Goal: Information Seeking & Learning: Learn about a topic

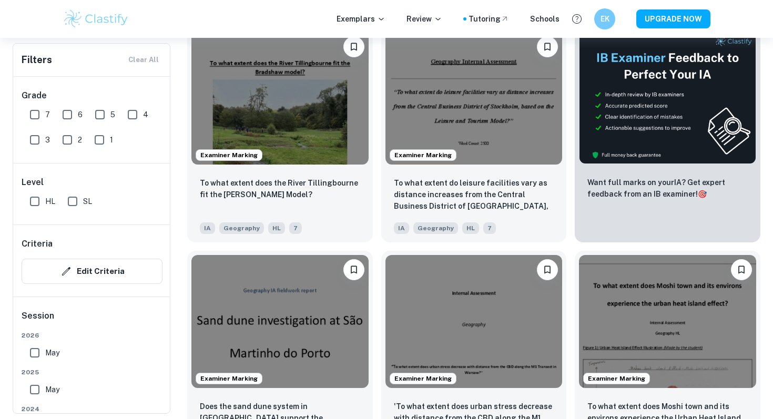
scroll to position [357, 0]
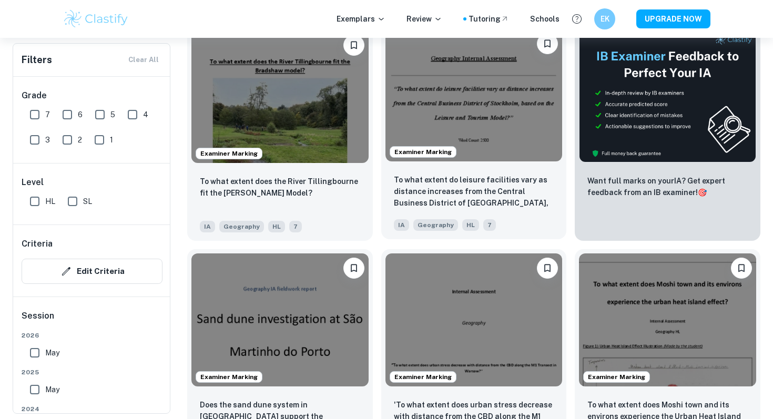
click at [515, 131] on img at bounding box center [473, 95] width 177 height 132
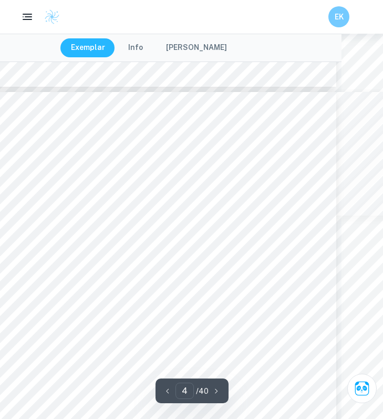
scroll to position [1711, 28]
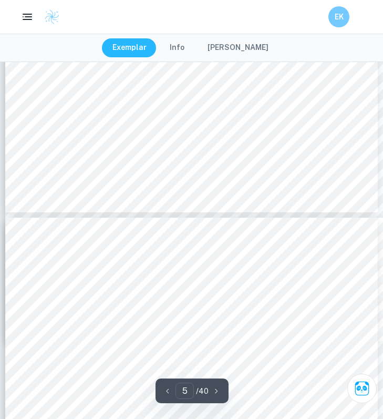
type input "6"
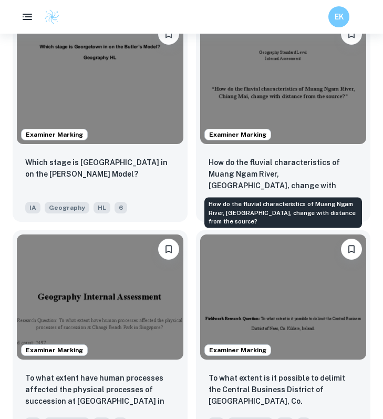
scroll to position [1499, 0]
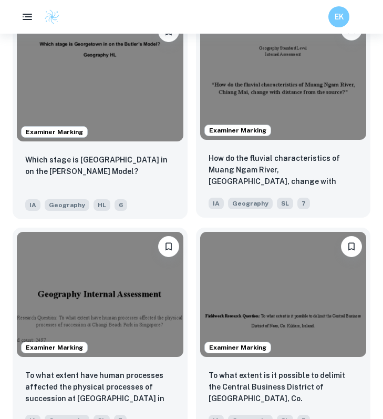
click at [306, 104] on img at bounding box center [283, 77] width 167 height 125
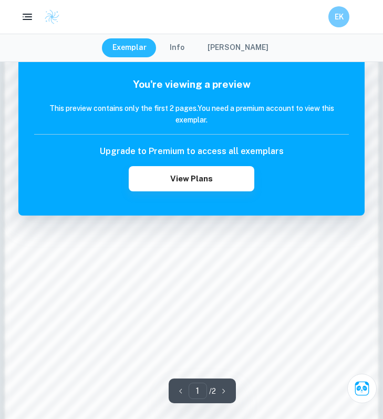
scroll to position [695, 0]
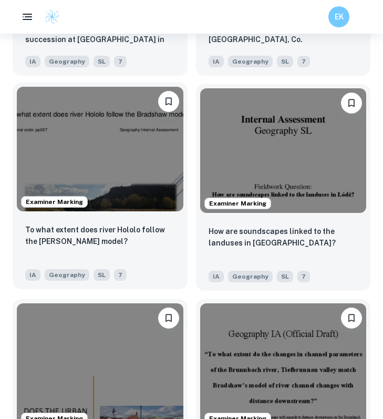
scroll to position [1860, 0]
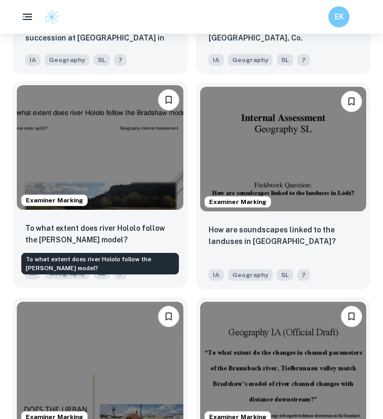
click at [129, 227] on p "To what extent does river Hololo follow the [PERSON_NAME] model?" at bounding box center [100, 233] width 150 height 23
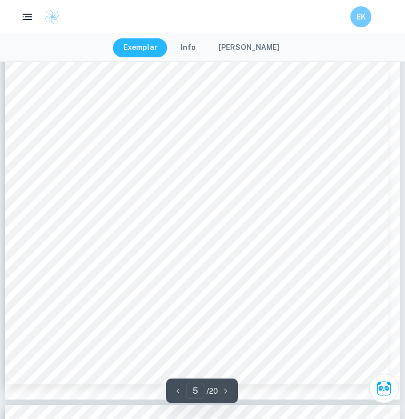
scroll to position [2390, 0]
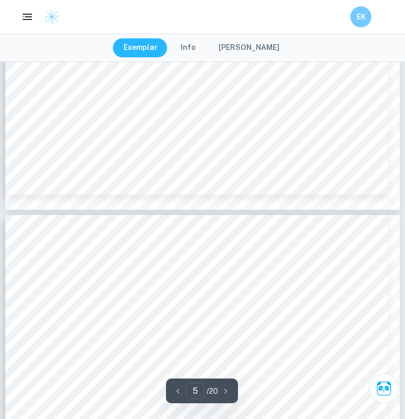
type input "4"
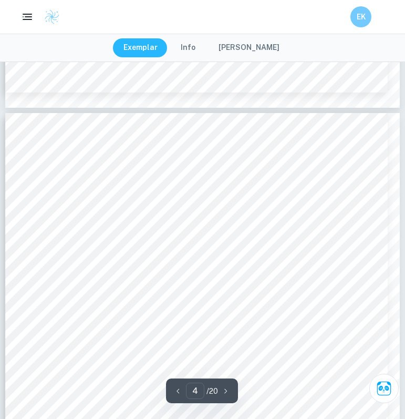
scroll to position [1575, 0]
